Goal: Navigation & Orientation: Find specific page/section

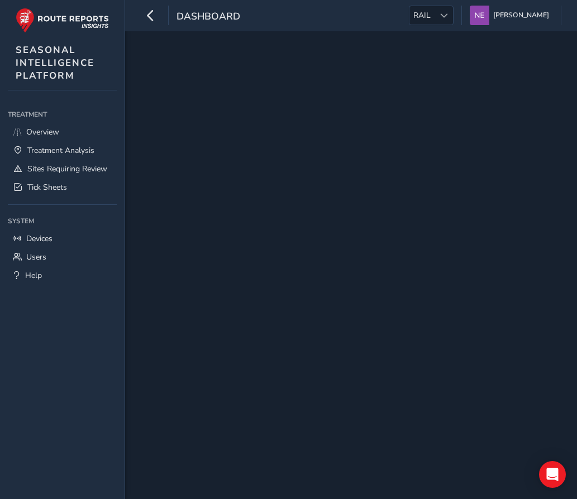
click at [351, 171] on div at bounding box center [351, 265] width 452 height 468
click at [33, 131] on span "Overview" at bounding box center [42, 132] width 33 height 11
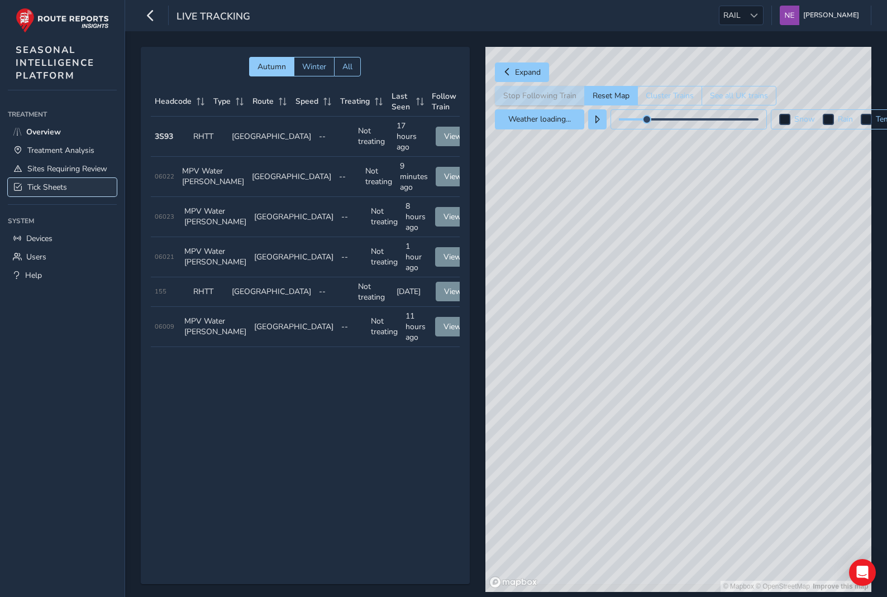
click at [45, 186] on span "Tick Sheets" at bounding box center [47, 187] width 40 height 11
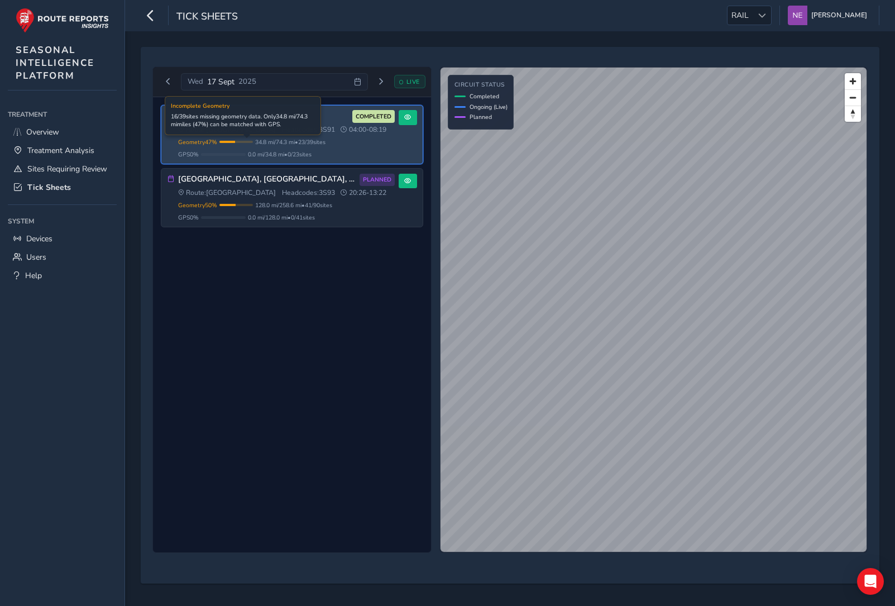
click at [253, 141] on div at bounding box center [235, 142] width 33 height 2
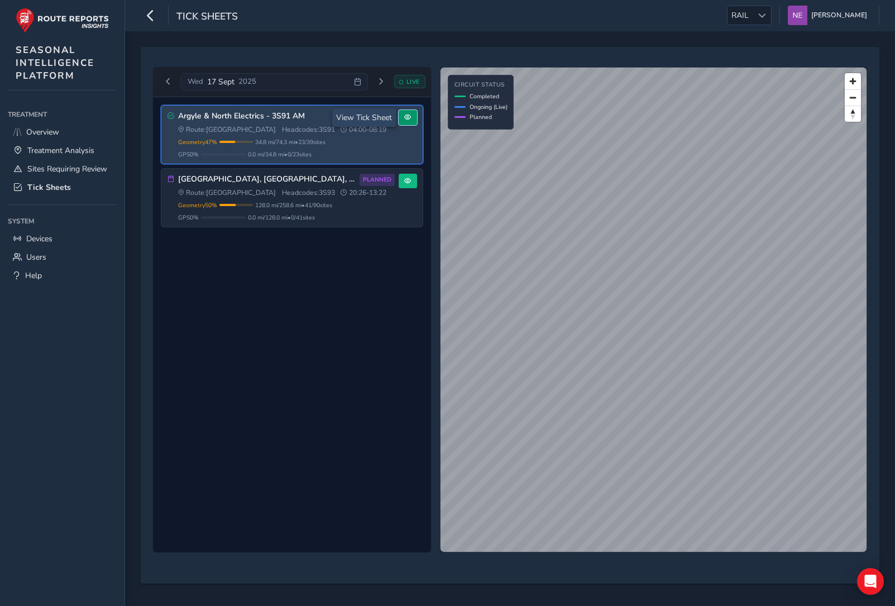
click at [412, 120] on button at bounding box center [408, 117] width 18 height 15
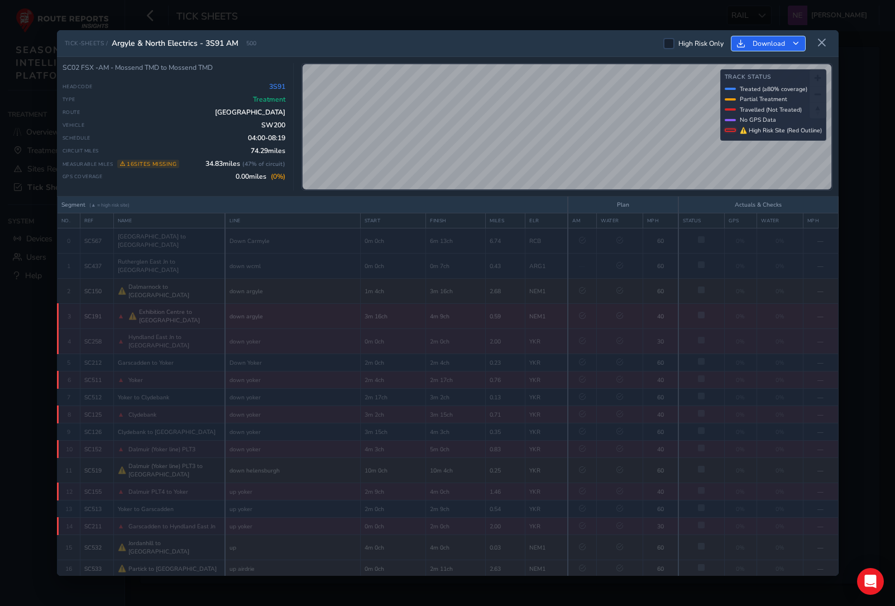
click at [576, 41] on icon "Download" at bounding box center [796, 44] width 6 height 6
click at [576, 38] on icon at bounding box center [822, 43] width 10 height 10
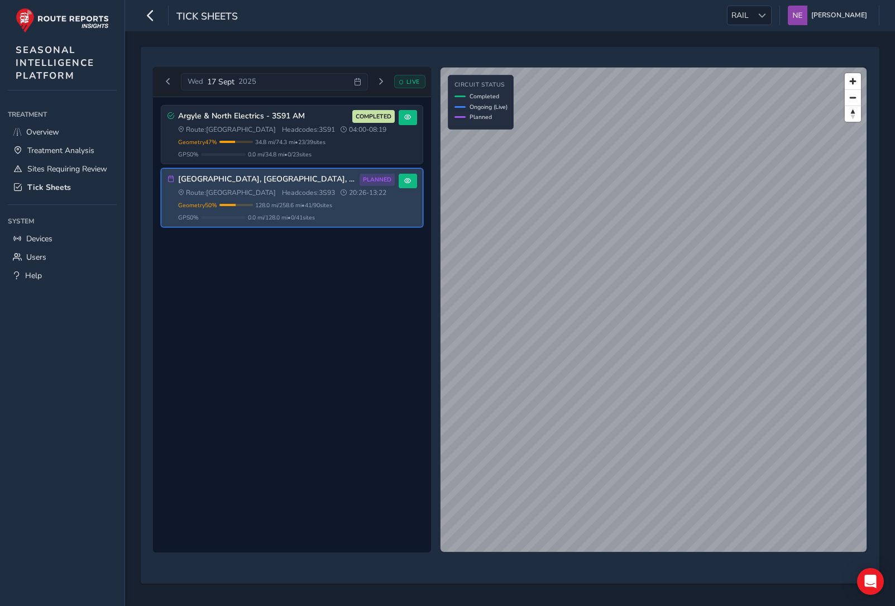
click at [397, 217] on div "[GEOGRAPHIC_DATA], [GEOGRAPHIC_DATA], [GEOGRAPHIC_DATA] 3S93 PLANNED Route: [GE…" at bounding box center [291, 198] width 261 height 58
click at [410, 184] on span at bounding box center [407, 181] width 7 height 7
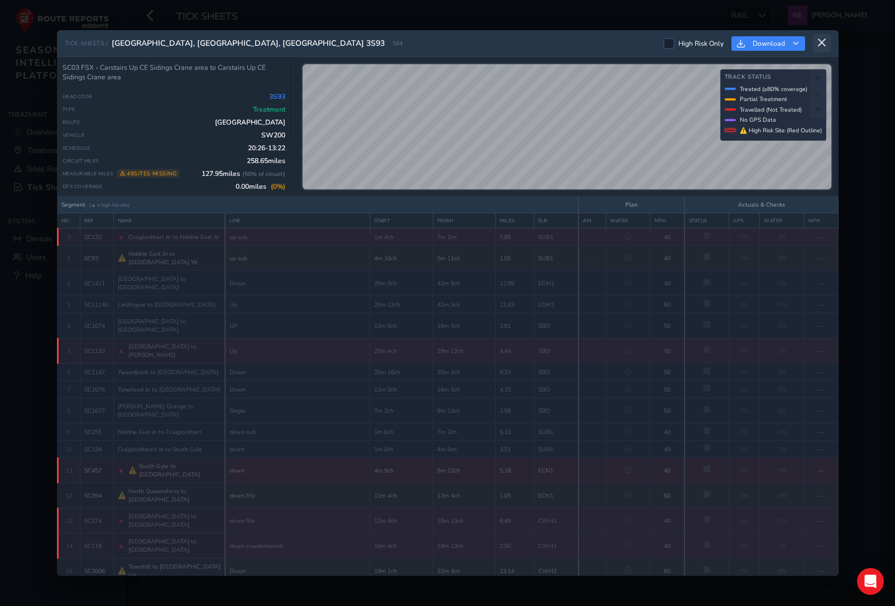
click at [576, 45] on icon at bounding box center [822, 43] width 10 height 10
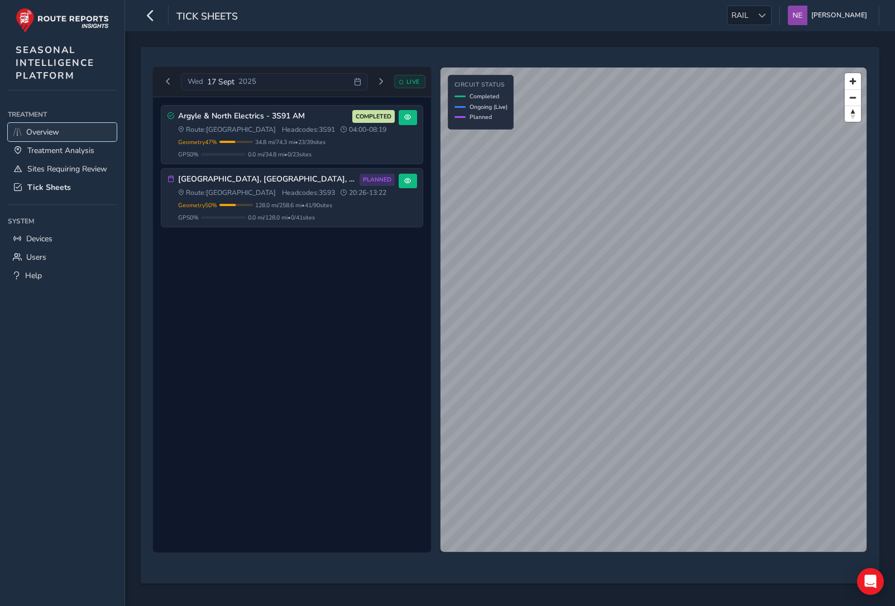
click at [42, 128] on span "Overview" at bounding box center [42, 132] width 33 height 11
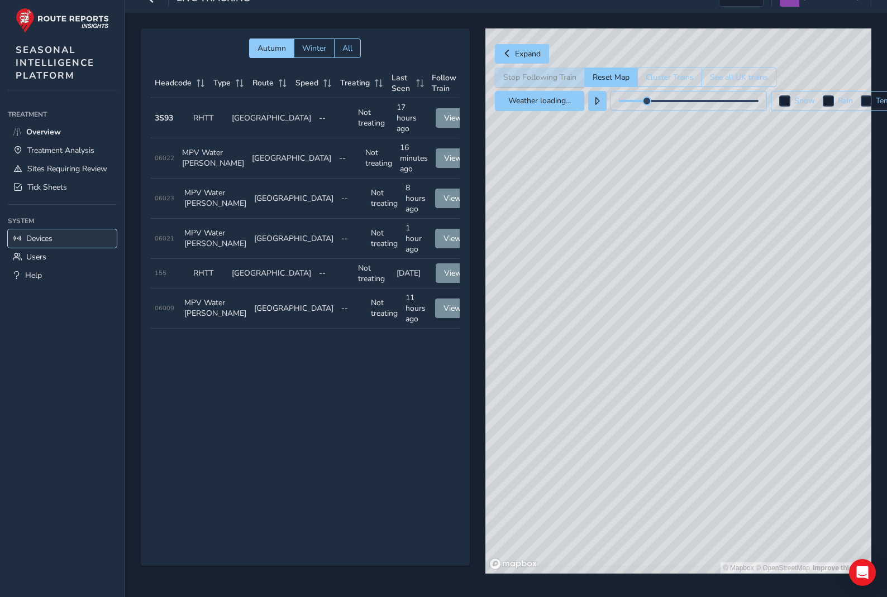
click at [46, 237] on span "Devices" at bounding box center [39, 238] width 26 height 11
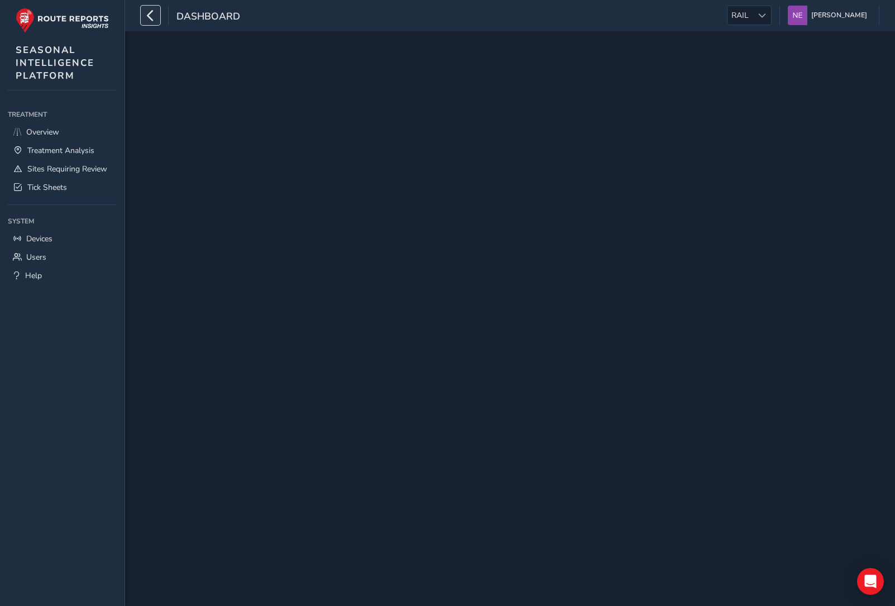
click at [151, 21] on icon "button" at bounding box center [151, 16] width 12 height 20
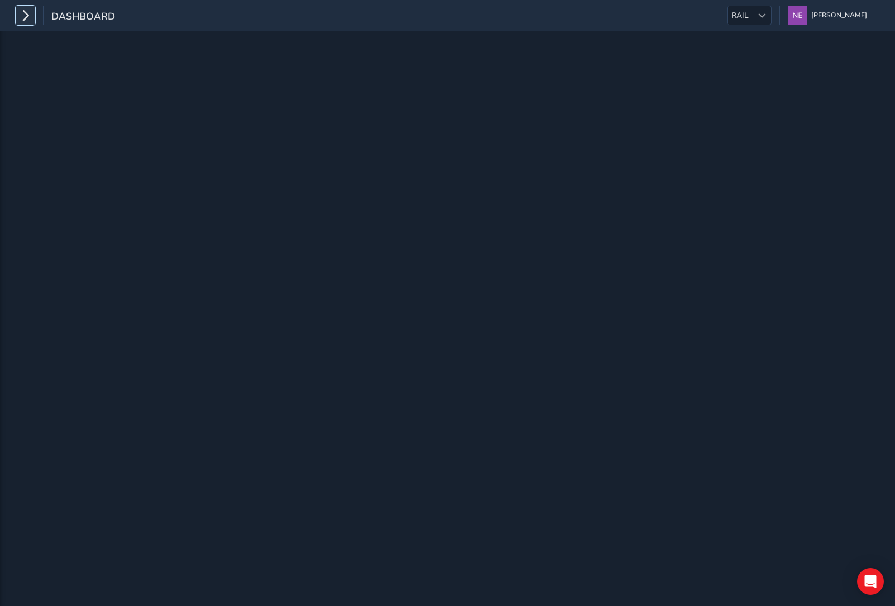
click at [26, 9] on icon "button" at bounding box center [26, 16] width 12 height 20
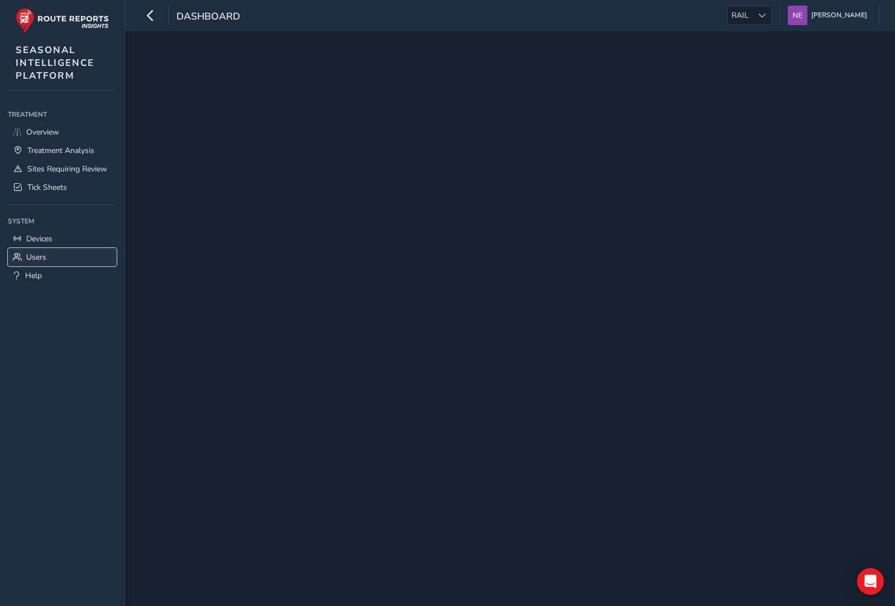
click at [38, 256] on span "Users" at bounding box center [36, 257] width 20 height 11
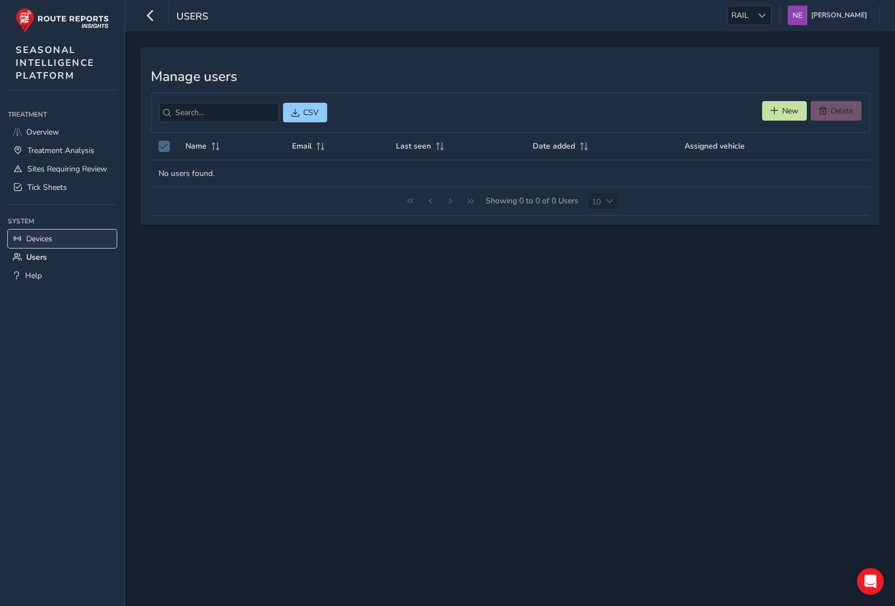
click at [41, 240] on span "Devices" at bounding box center [39, 238] width 26 height 11
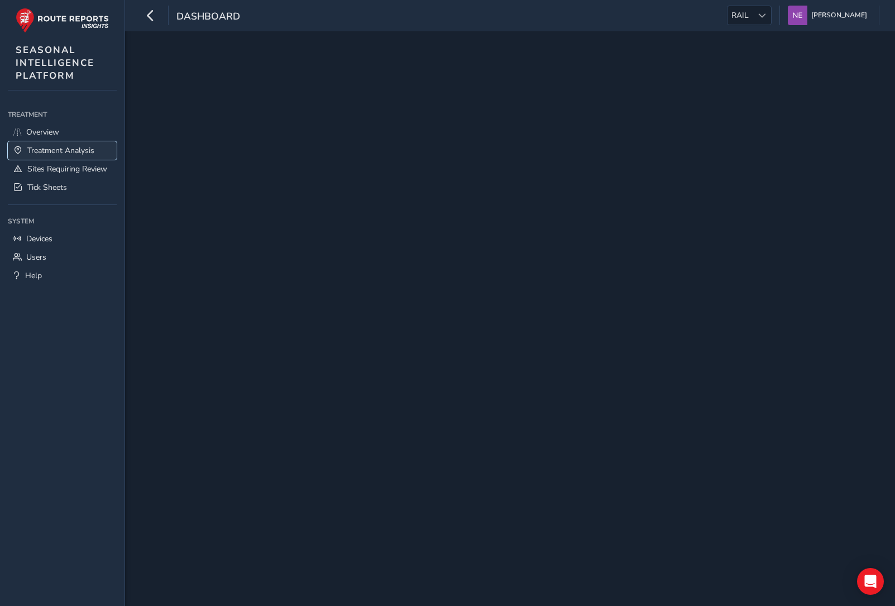
click at [54, 149] on span "Treatment Analysis" at bounding box center [60, 150] width 67 height 11
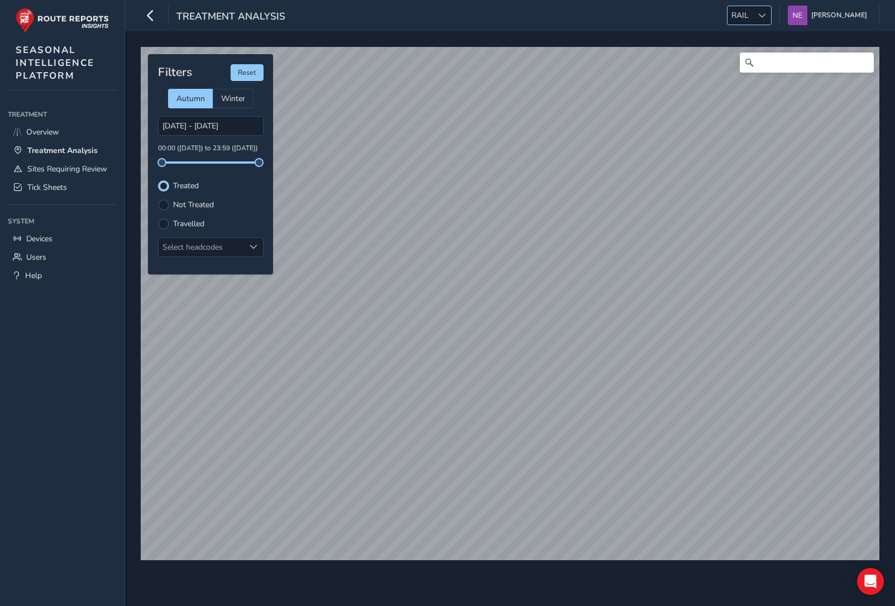
click at [576, 17] on span at bounding box center [762, 16] width 8 height 8
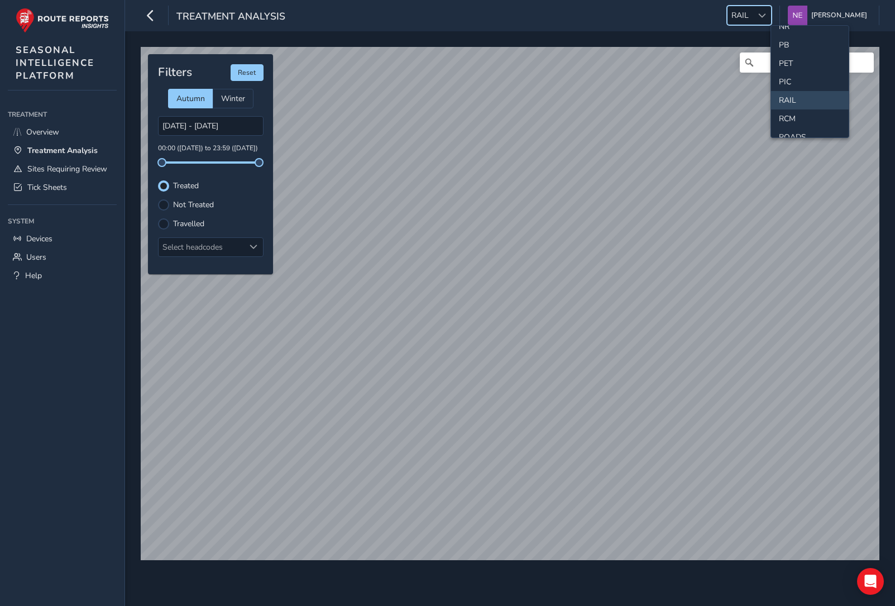
scroll to position [403, 0]
click at [576, 95] on li "RAIL" at bounding box center [810, 96] width 78 height 18
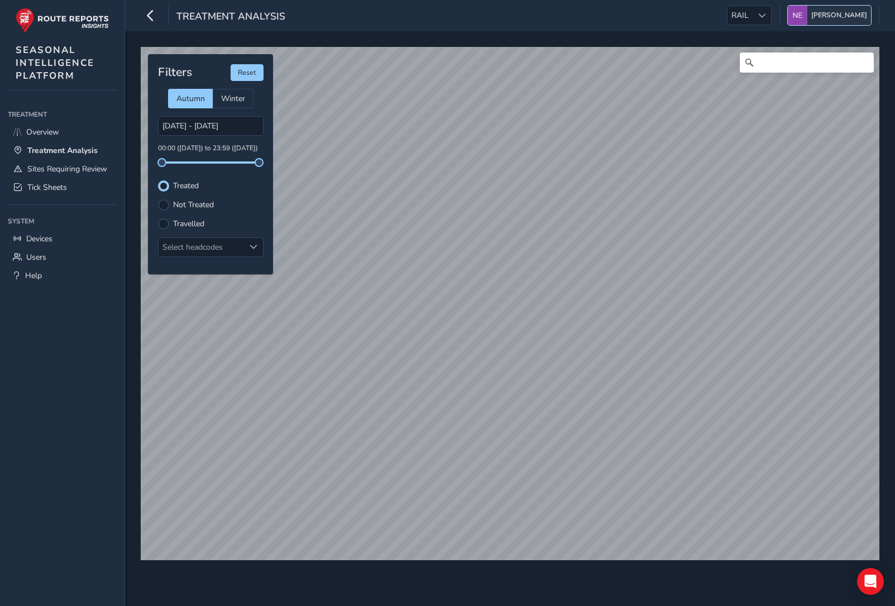
click at [576, 18] on img "button" at bounding box center [798, 16] width 20 height 20
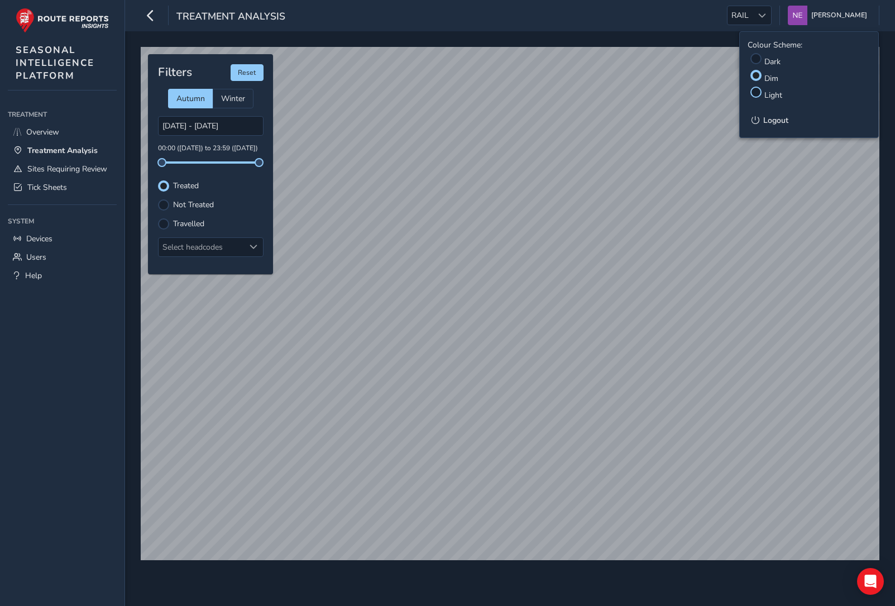
click at [576, 93] on div at bounding box center [755, 92] width 11 height 11
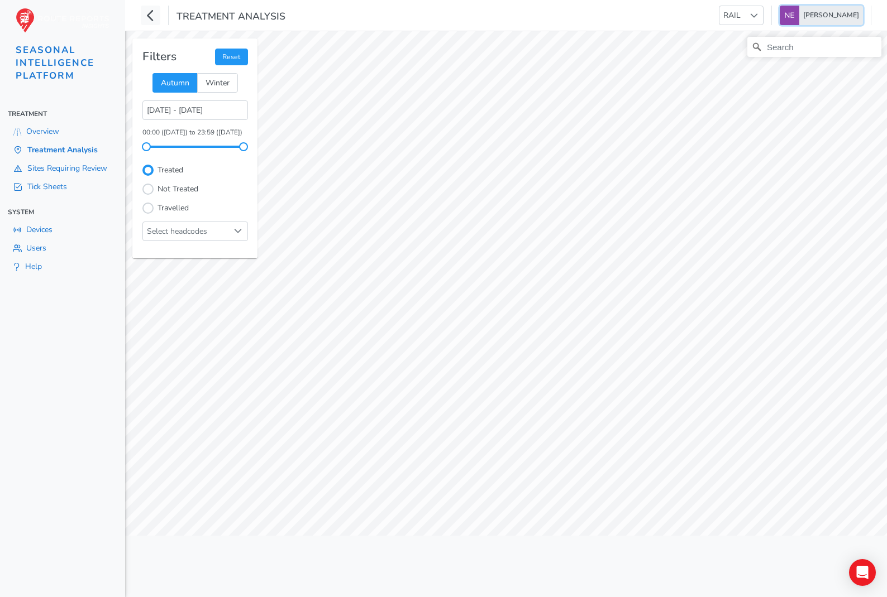
click at [576, 21] on span "[PERSON_NAME]" at bounding box center [831, 16] width 56 height 20
click at [576, 60] on div at bounding box center [746, 57] width 11 height 11
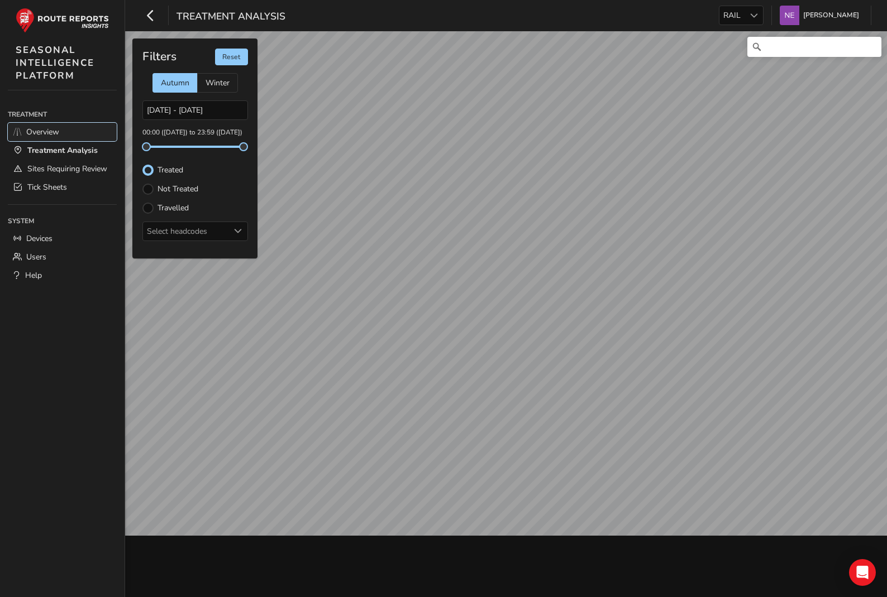
click at [43, 132] on span "Overview" at bounding box center [42, 132] width 33 height 11
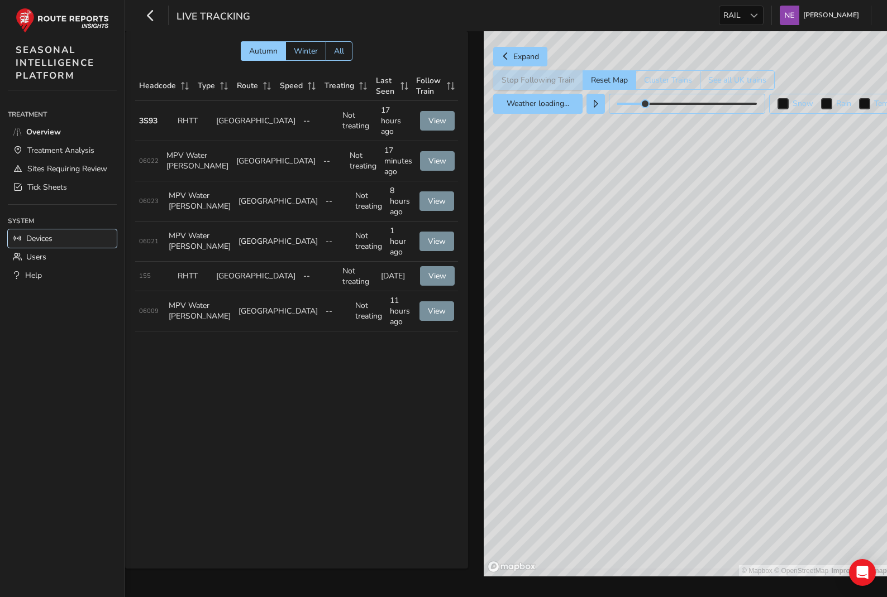
click at [37, 238] on span "Devices" at bounding box center [39, 238] width 26 height 11
